Goal: Task Accomplishment & Management: Use online tool/utility

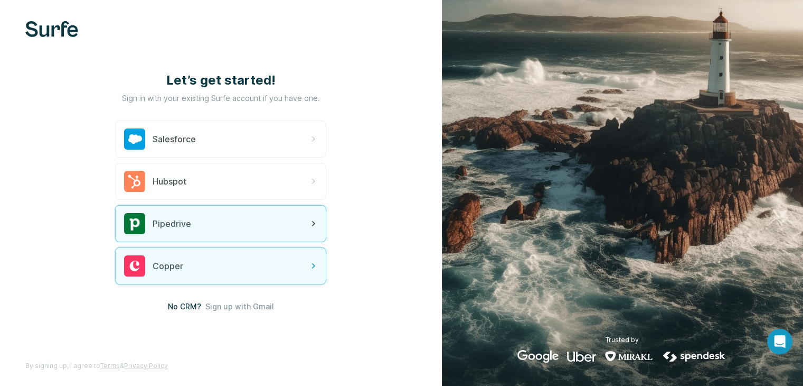
scroll to position [6, 0]
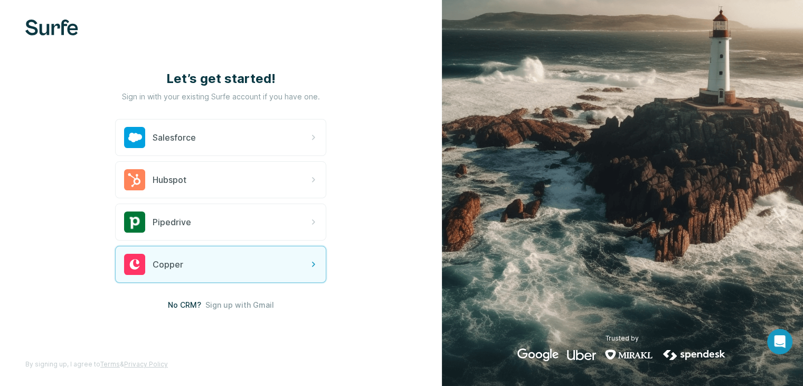
click at [53, 18] on div "Let’s get started! Sign in with your existing Surfe account if you have one. Sa…" at bounding box center [221, 190] width 442 height 392
click at [53, 28] on img at bounding box center [51, 28] width 53 height 16
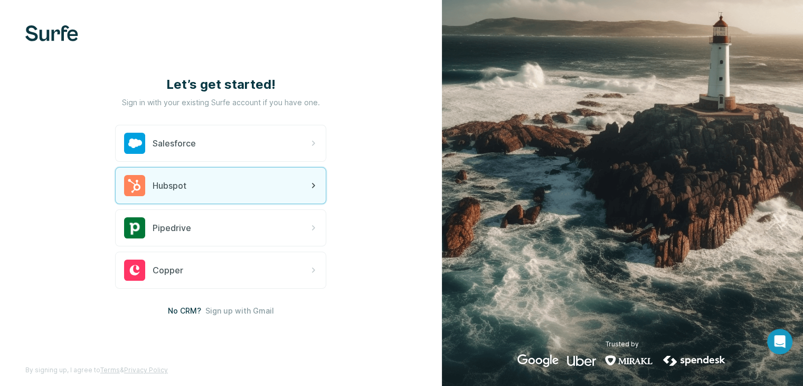
click at [205, 193] on div "Hubspot" at bounding box center [221, 185] width 210 height 36
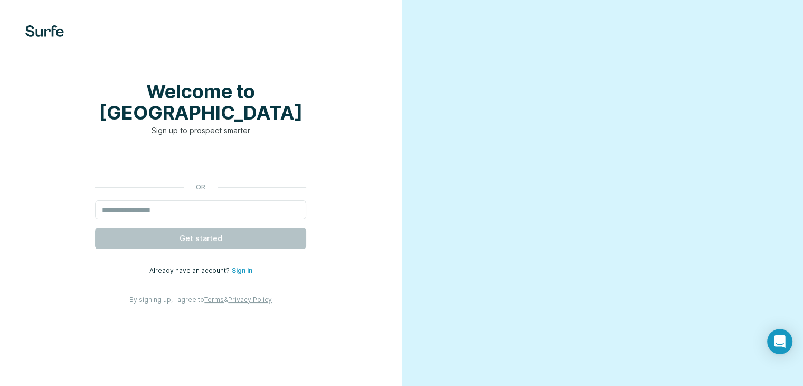
click at [248, 274] on link "Sign in" at bounding box center [242, 270] width 21 height 8
